Goal: Check status: Check status

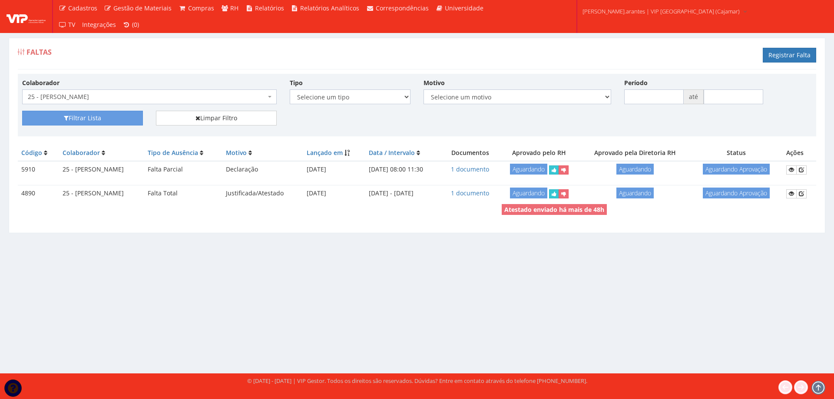
click at [170, 97] on span "25 - [PERSON_NAME]" at bounding box center [147, 97] width 238 height 9
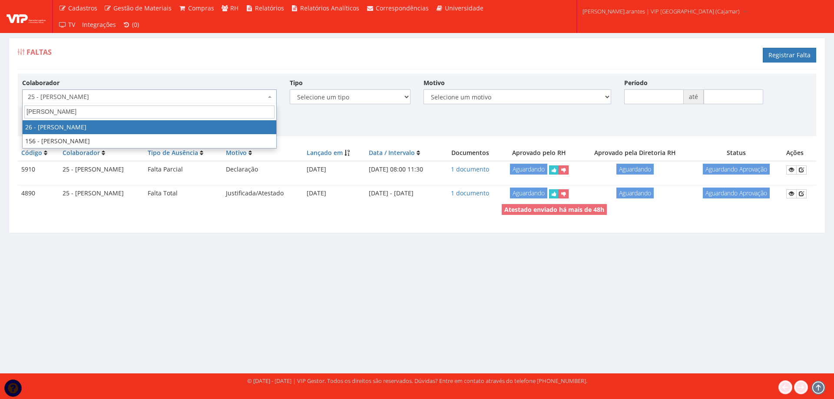
type input "[PERSON_NAME]"
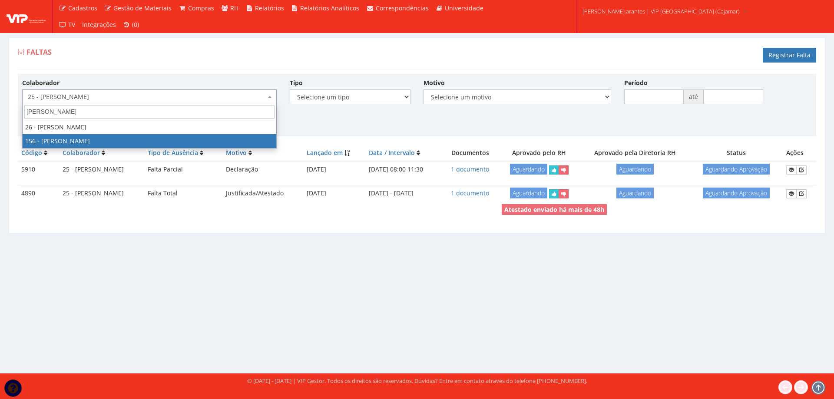
select select "3965"
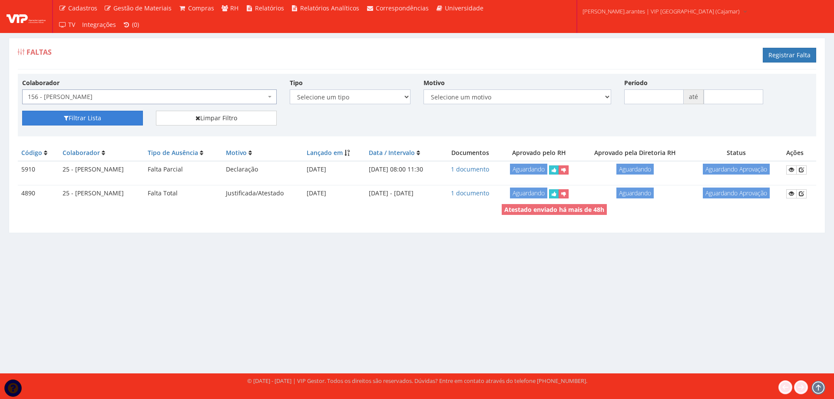
click at [71, 119] on button "Filtrar Lista" at bounding box center [82, 118] width 121 height 15
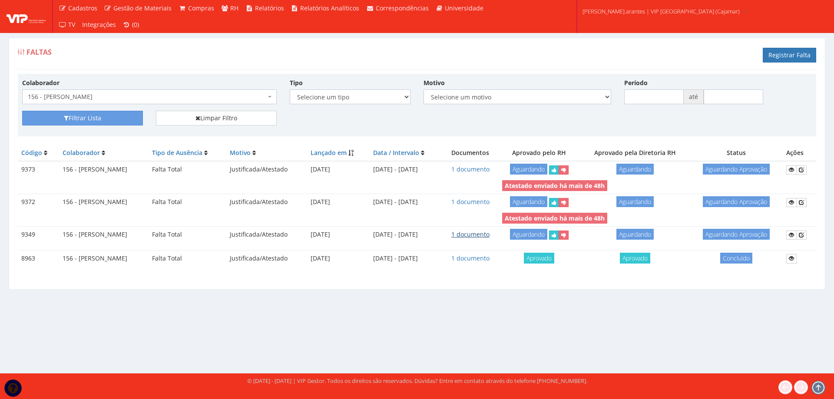
click at [490, 233] on link "1 documento" at bounding box center [471, 234] width 38 height 8
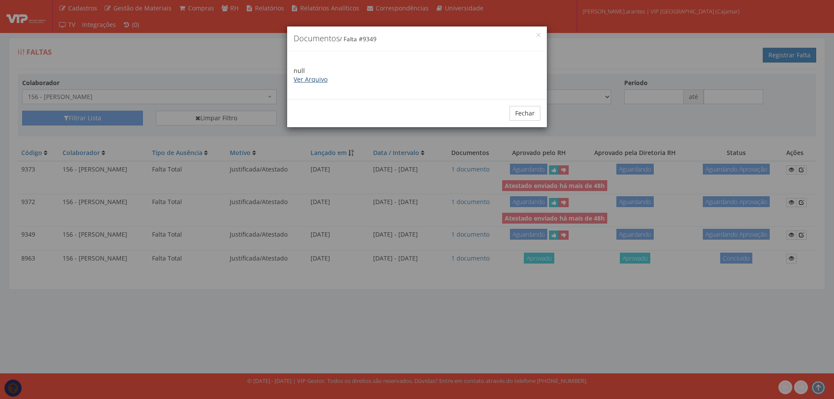
click at [319, 77] on link "Ver Arquivo" at bounding box center [311, 79] width 34 height 8
click at [523, 111] on button "Fechar" at bounding box center [525, 113] width 31 height 15
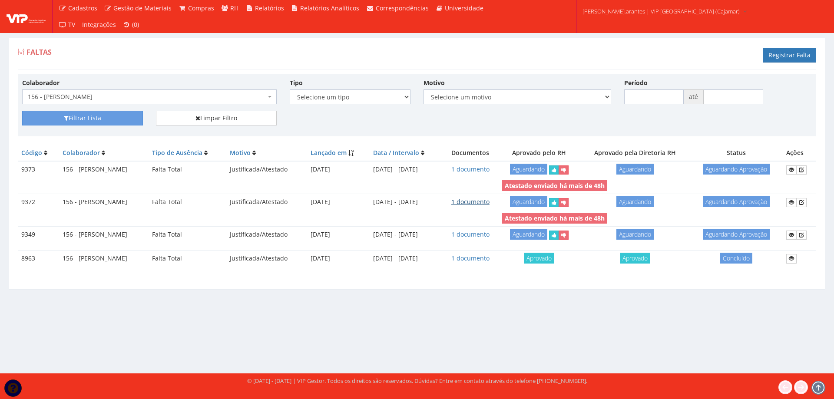
click at [488, 201] on link "1 documento" at bounding box center [471, 202] width 38 height 8
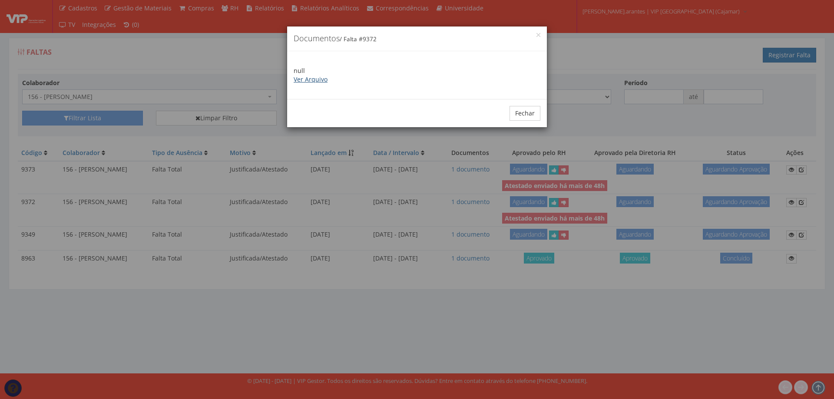
click at [315, 82] on link "Ver Arquivo" at bounding box center [311, 79] width 34 height 8
click at [513, 113] on button "Fechar" at bounding box center [525, 113] width 31 height 15
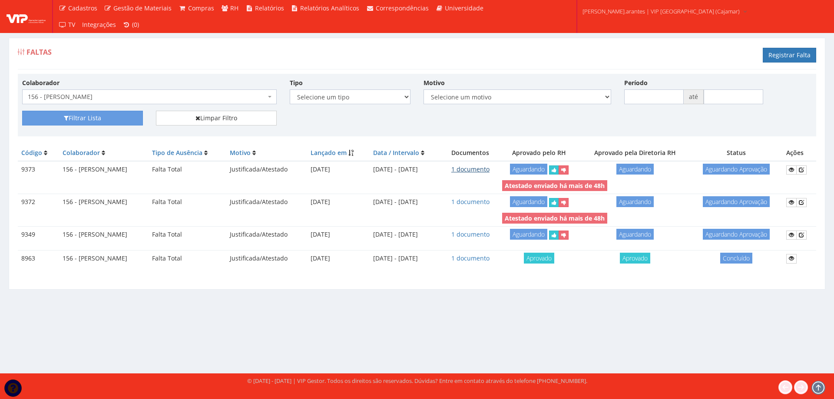
click at [488, 167] on link "1 documento" at bounding box center [471, 169] width 38 height 8
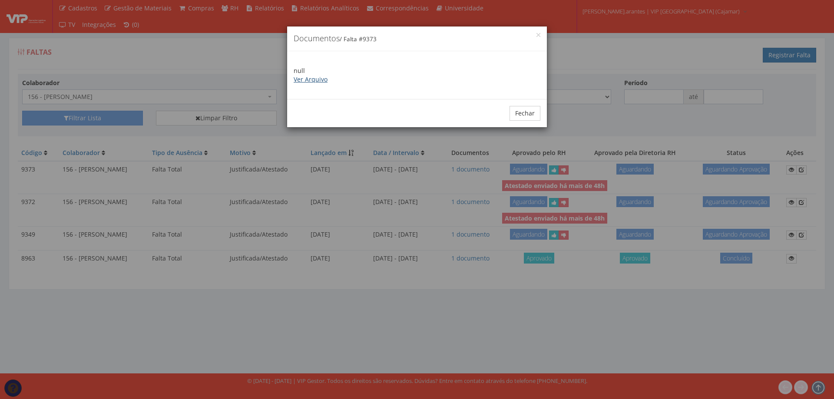
click at [302, 80] on link "Ver Arquivo" at bounding box center [311, 79] width 34 height 8
